Goal: Information Seeking & Learning: Find specific fact

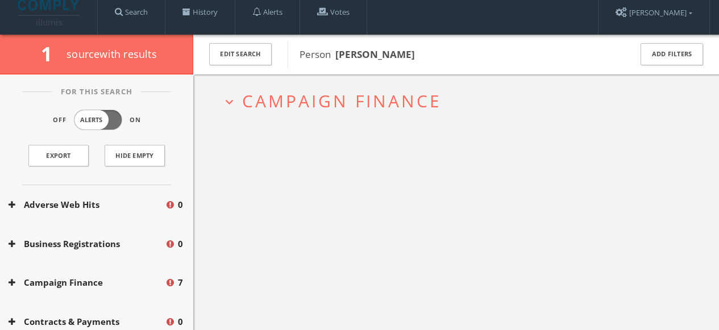
click at [304, 101] on span "Campaign Finance" at bounding box center [342, 100] width 200 height 23
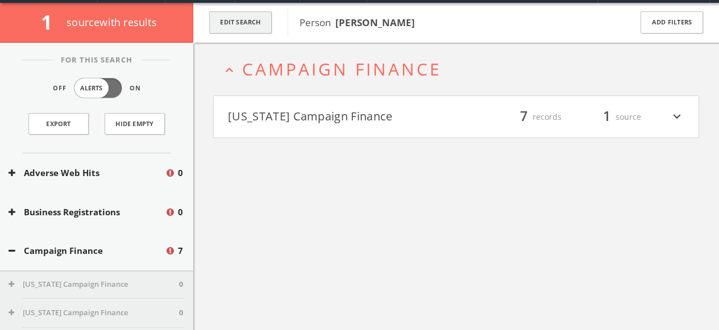
scroll to position [43, 0]
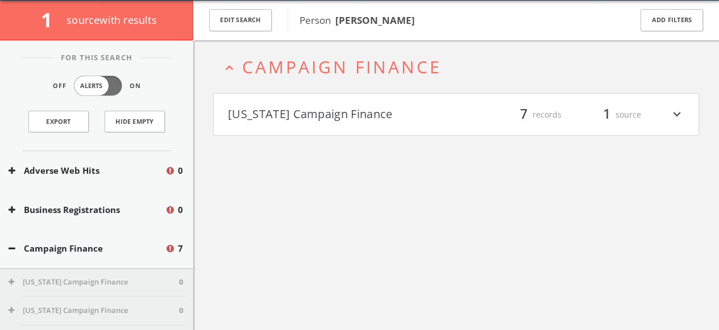
click at [281, 115] on button "[US_STATE] Campaign Finance" at bounding box center [342, 114] width 229 height 19
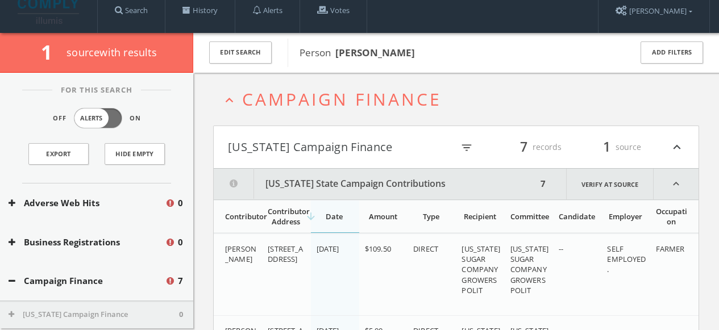
scroll to position [0, 0]
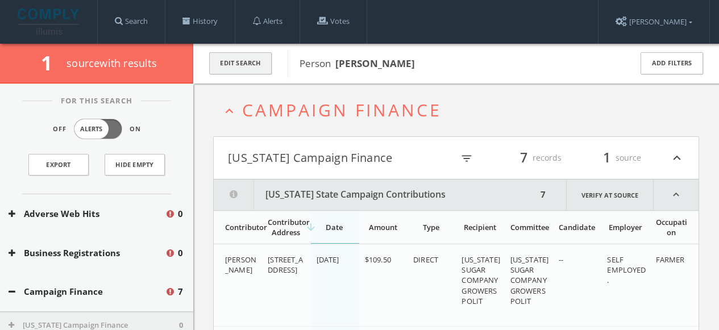
click at [244, 65] on button "Edit Search" at bounding box center [240, 63] width 63 height 22
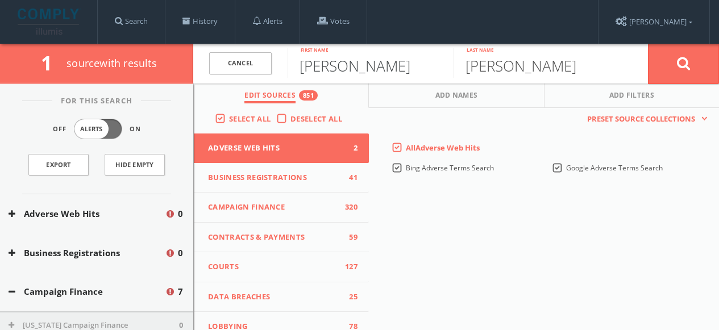
drag, startPoint x: 324, startPoint y: 68, endPoint x: 283, endPoint y: 65, distance: 41.0
click at [290, 65] on input "[PERSON_NAME]" at bounding box center [371, 63] width 166 height 30
type input "[PERSON_NAME]"
type input "Chase"
click at [674, 54] on button at bounding box center [683, 63] width 71 height 41
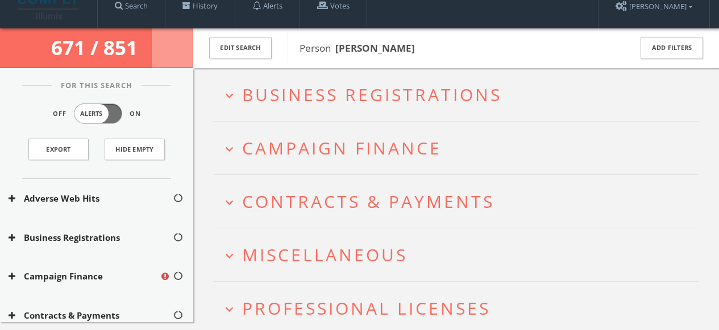
scroll to position [17, 0]
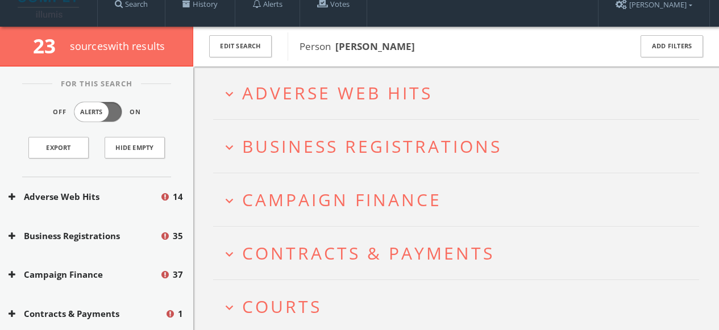
click at [256, 144] on span "Business Registrations" at bounding box center [372, 146] width 260 height 23
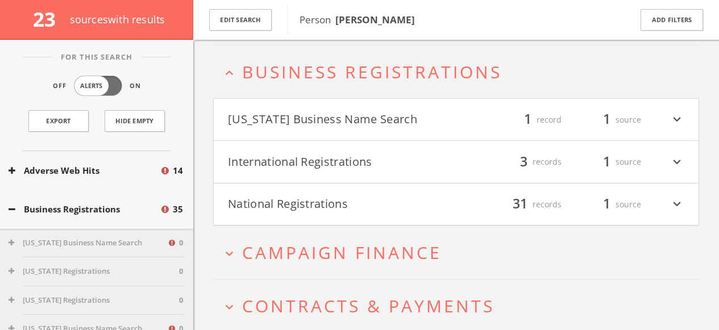
click at [251, 244] on span "Campaign Finance" at bounding box center [342, 252] width 200 height 23
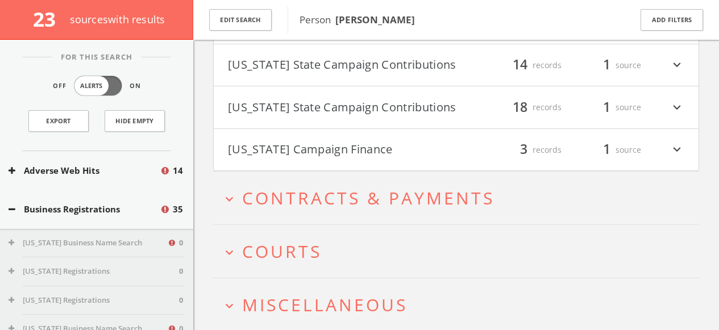
click at [291, 192] on span "Contracts & Payments" at bounding box center [368, 197] width 252 height 23
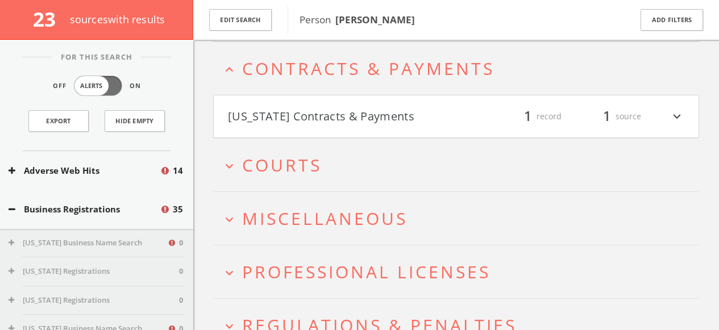
click at [289, 196] on h2 "expand_more Miscellaneous" at bounding box center [456, 218] width 486 height 53
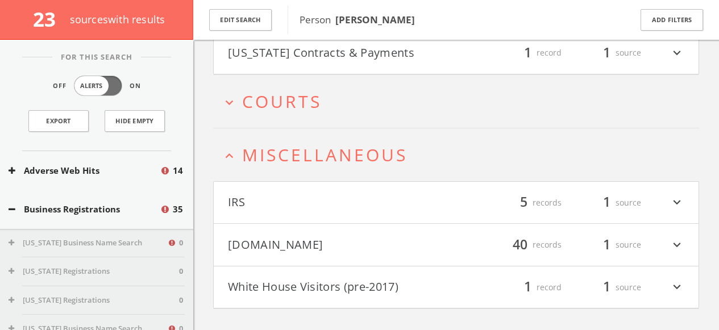
click at [265, 102] on span "Courts" at bounding box center [282, 101] width 80 height 23
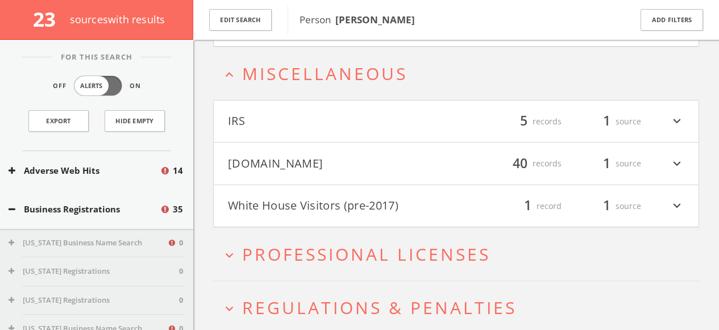
scroll to position [864, 0]
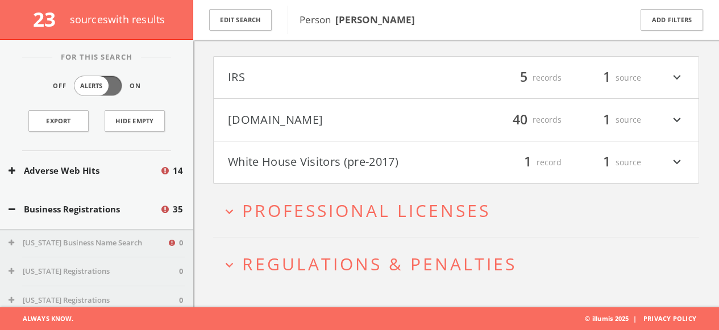
click at [301, 213] on span "Professional Licenses" at bounding box center [366, 210] width 248 height 23
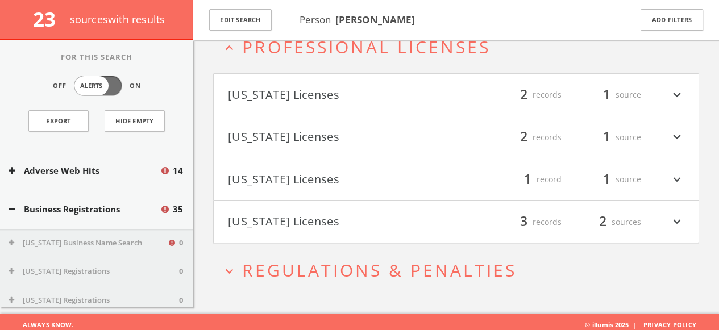
scroll to position [1034, 0]
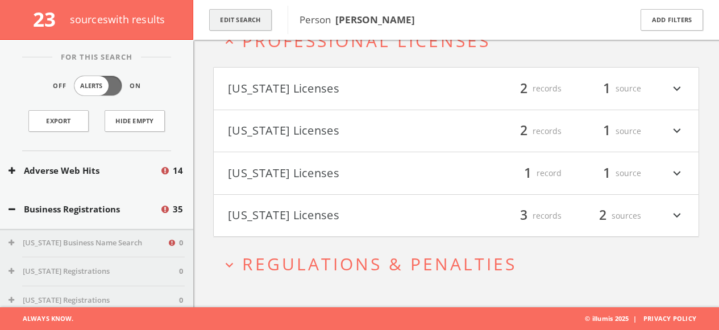
click at [244, 19] on button "Edit Search" at bounding box center [240, 20] width 63 height 22
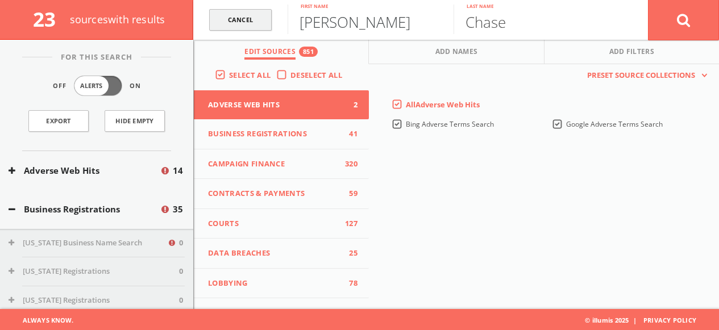
drag, startPoint x: 346, startPoint y: 26, endPoint x: 260, endPoint y: 26, distance: 85.8
click at [267, 26] on form "[PERSON_NAME] First name [PERSON_NAME] Last name Cancel" at bounding box center [456, 20] width 526 height 40
type input "[PERSON_NAME]"
type input "[GEOGRAPHIC_DATA]"
click at [648, 0] on button at bounding box center [683, 19] width 71 height 41
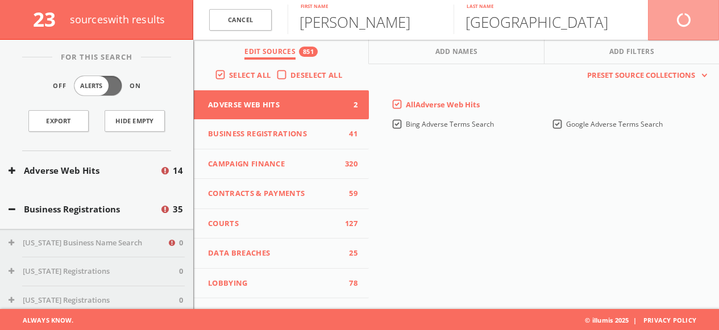
scroll to position [66, 0]
